Goal: Task Accomplishment & Management: Complete application form

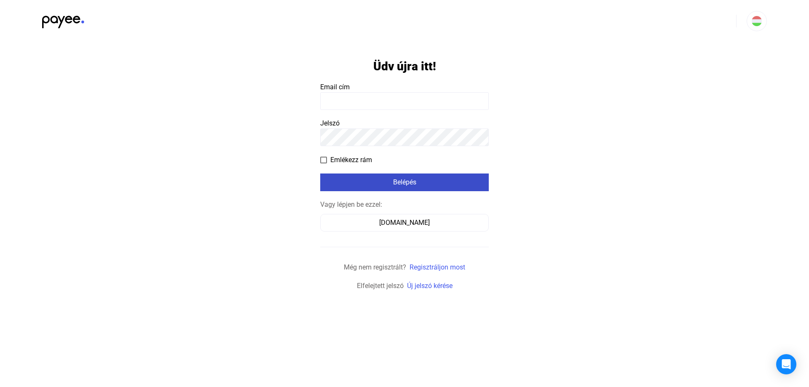
click at [415, 184] on div "Belépés" at bounding box center [405, 182] width 164 height 10
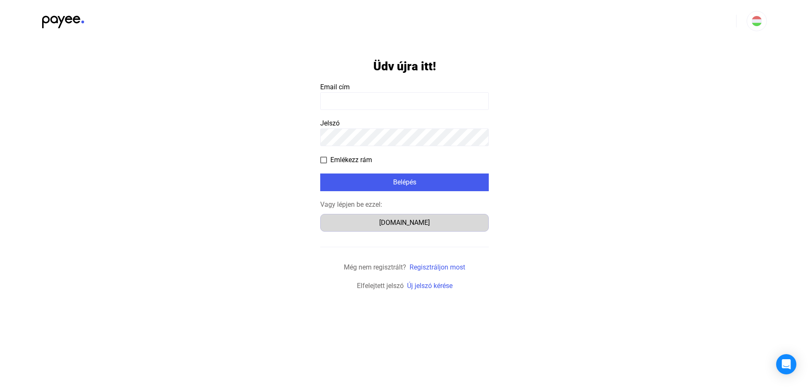
click at [414, 224] on div "[DOMAIN_NAME]" at bounding box center [404, 223] width 163 height 10
